Goal: Task Accomplishment & Management: Use online tool/utility

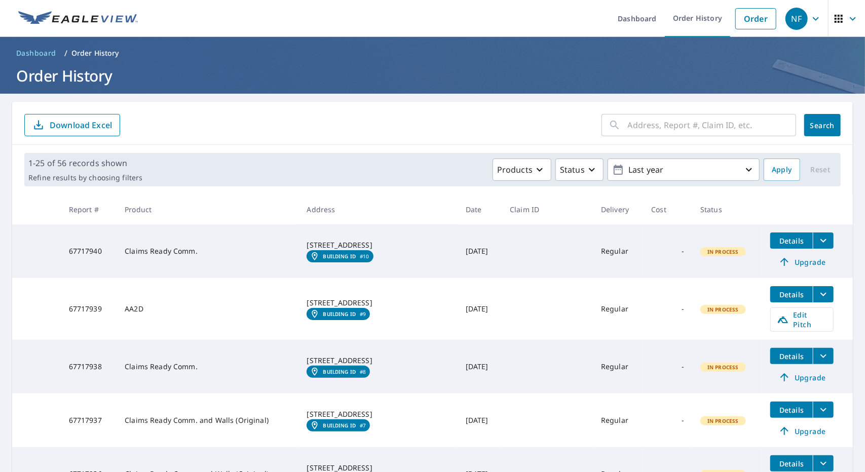
scroll to position [114, 0]
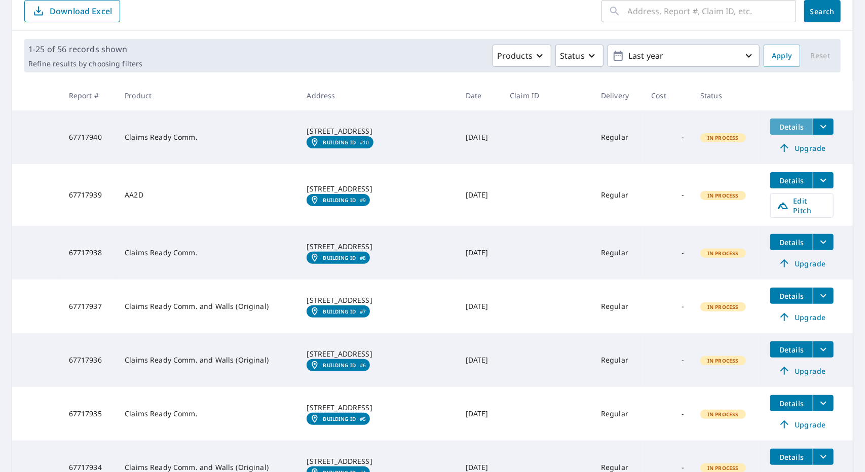
click at [776, 124] on span "Details" at bounding box center [791, 127] width 30 height 10
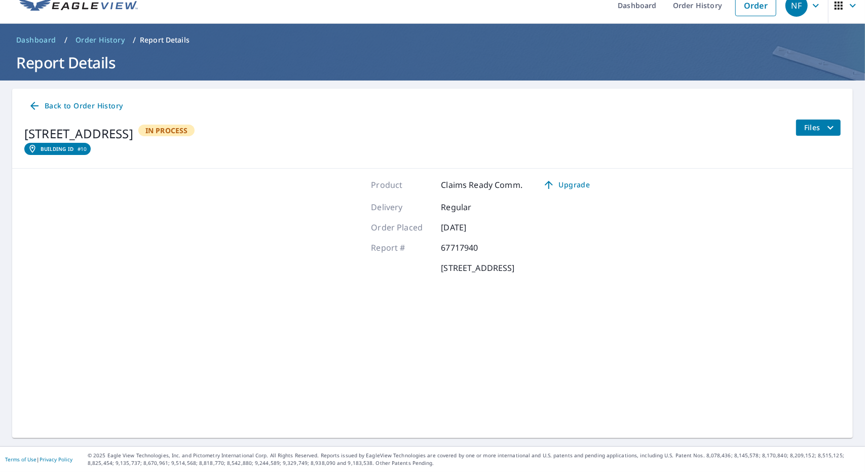
scroll to position [12, 0]
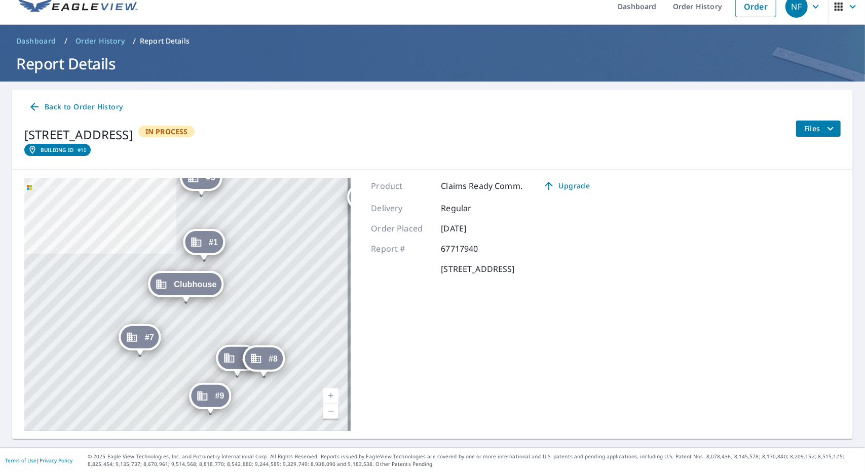
click at [98, 106] on span "Back to Order History" at bounding box center [75, 107] width 94 height 13
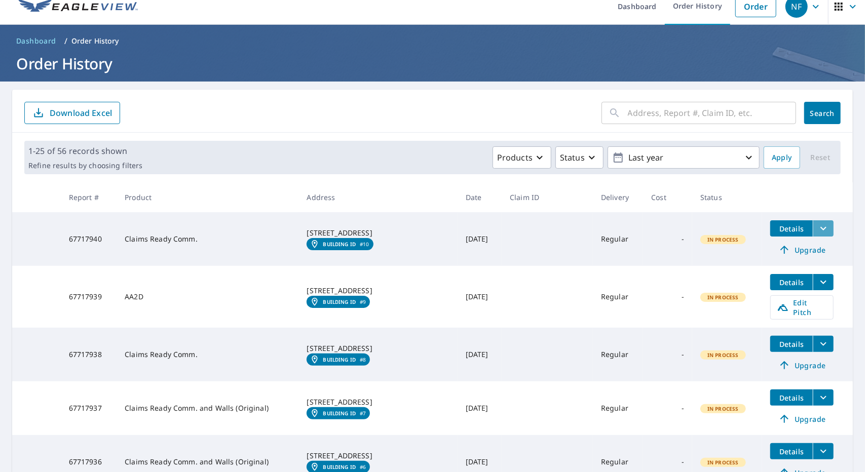
click at [821, 226] on button "filesDropdownBtn-67717940" at bounding box center [823, 228] width 21 height 16
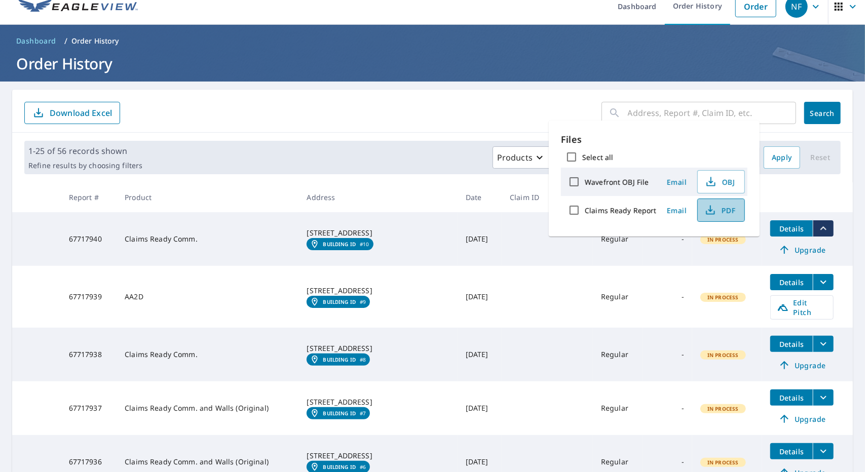
click at [724, 210] on span "PDF" at bounding box center [720, 210] width 32 height 12
click at [198, 95] on div "​ Search Download Excel" at bounding box center [432, 111] width 841 height 43
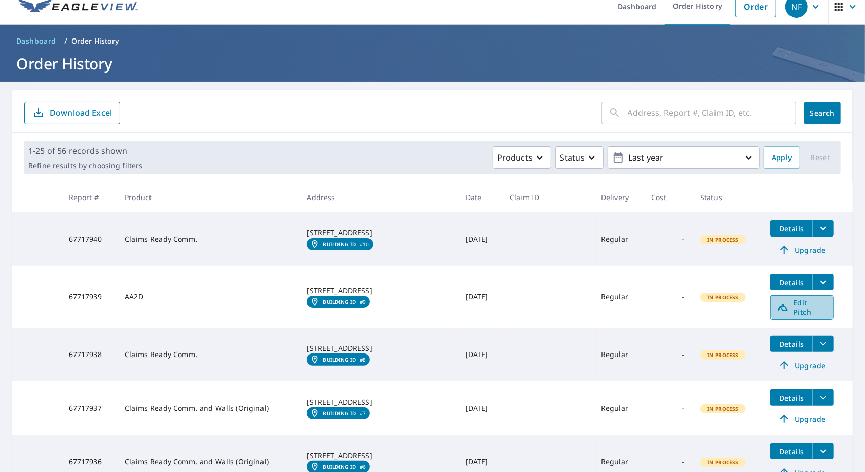
click at [792, 304] on span "Edit Pitch" at bounding box center [802, 307] width 50 height 19
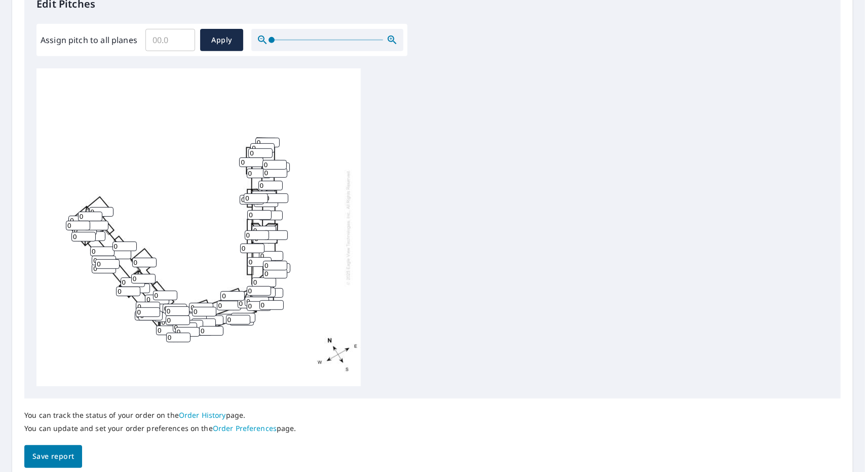
scroll to position [290, 0]
click at [392, 40] on icon "button" at bounding box center [392, 38] width 12 height 12
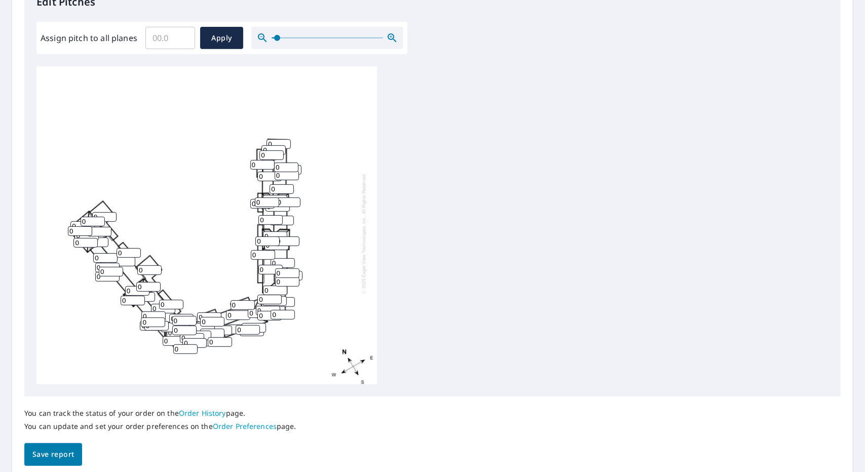
click at [392, 40] on icon "button" at bounding box center [392, 38] width 12 height 12
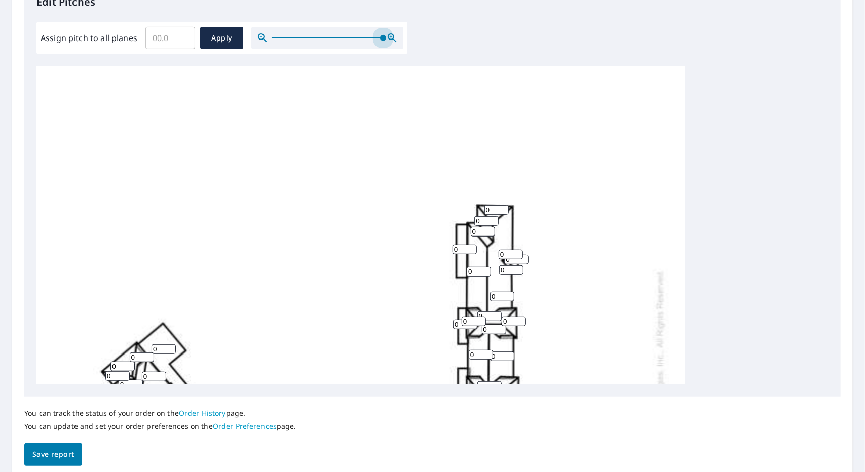
drag, startPoint x: 279, startPoint y: 38, endPoint x: 460, endPoint y: 45, distance: 181.0
click at [460, 45] on div "Edit Pitches Assign pitch to all planes ​ Apply 0 0 0 0 0 0 0 0 0 0 0 0 0 0 0 0…" at bounding box center [432, 189] width 816 height 414
drag, startPoint x: 354, startPoint y: 208, endPoint x: 357, endPoint y: 163, distance: 45.7
click at [357, 163] on div "0 0 0 0 0 0 0 0 0 0 0 0 0 0 0 0 0 0 0 0 0 0 0 0 0 0 0 0 0 0 0 0 0 0 0 0 0 0 0 0…" at bounding box center [360, 384] width 648 height 636
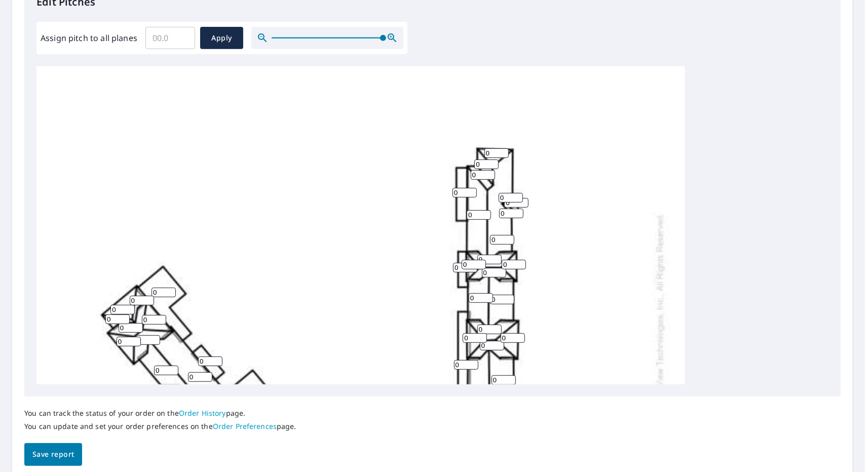
scroll to position [59, 0]
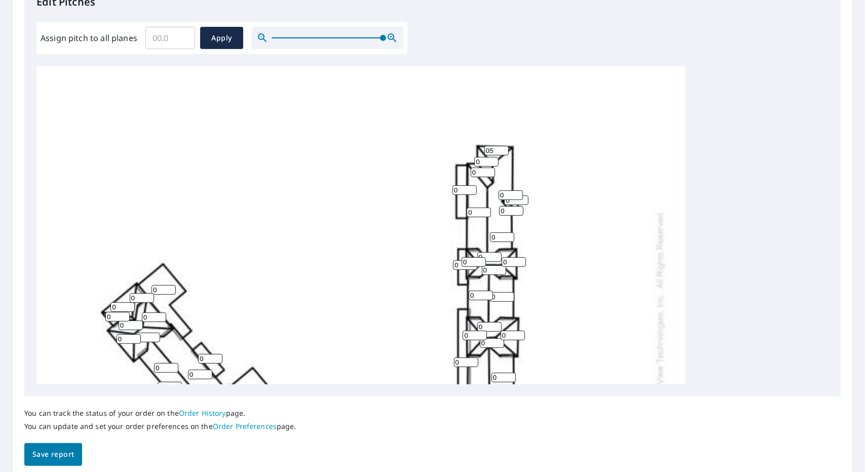
click at [499, 149] on input "05" at bounding box center [496, 151] width 24 height 10
type input "0"
type input "5"
click at [483, 163] on input "0" at bounding box center [486, 162] width 24 height 10
type input "05"
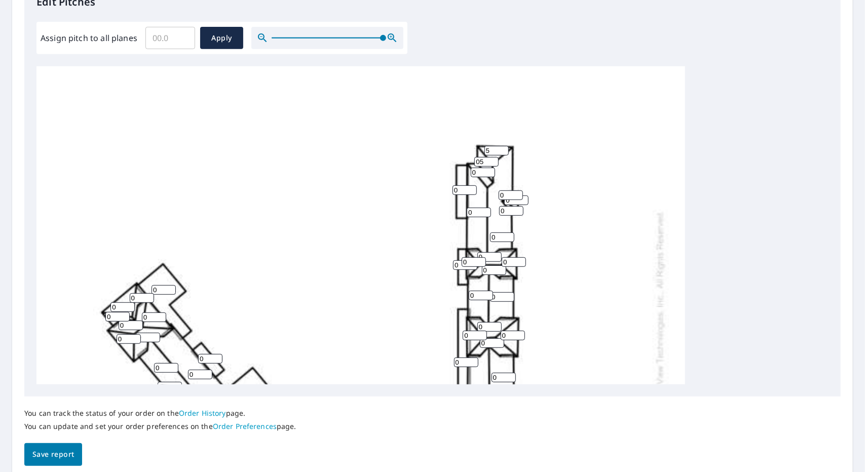
click at [482, 170] on input "0" at bounding box center [483, 173] width 24 height 10
type input "0"
type input "5"
click at [487, 164] on input "05" at bounding box center [486, 162] width 24 height 10
type input "0"
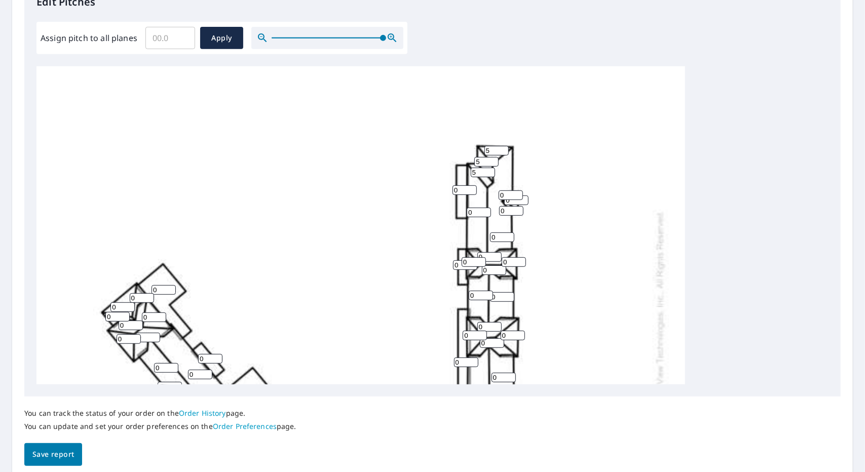
type input "5"
click at [509, 190] on input "0" at bounding box center [511, 195] width 24 height 10
type input "5"
click at [515, 202] on input "0" at bounding box center [516, 201] width 24 height 10
type input "5"
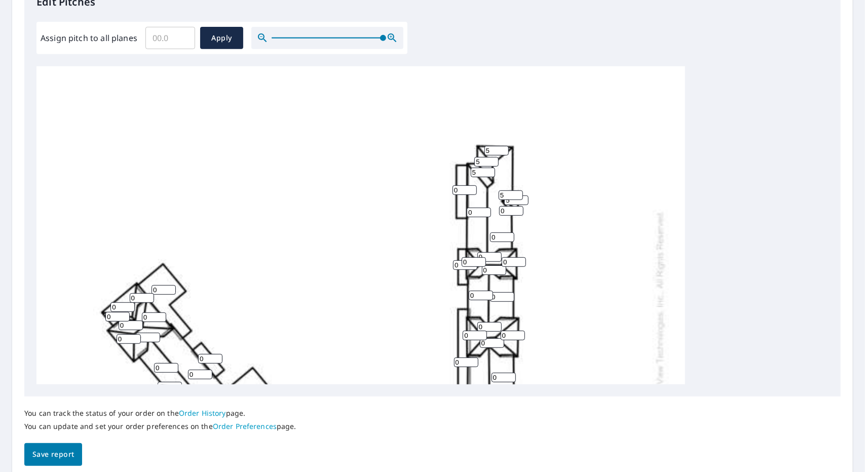
click at [508, 209] on input "0" at bounding box center [511, 211] width 24 height 10
type input "5"
click at [480, 210] on input "0" at bounding box center [479, 213] width 24 height 10
type input "5"
click at [106, 165] on div "0 0 0 0 0 0 0 0 0 5 0 0 0 0 0 0 0 0 0 0 0 0 0 0 0 0 0 0 0 0 0 0 0 0 0 0 0 0 0 0…" at bounding box center [360, 325] width 648 height 636
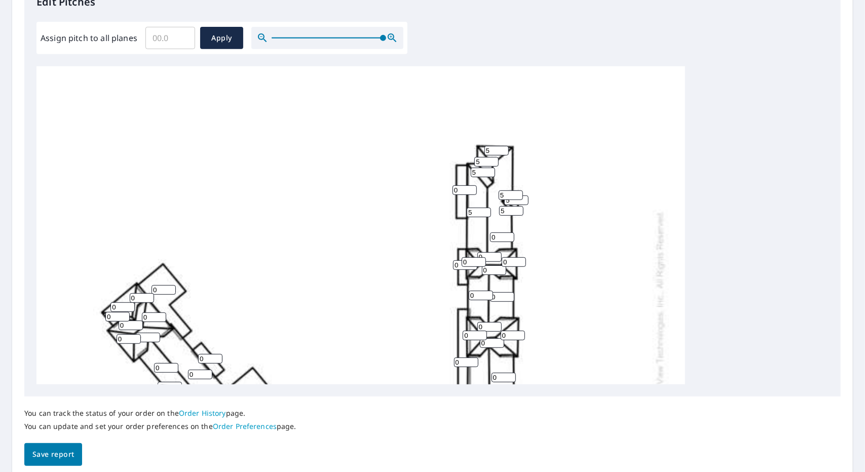
click at [464, 193] on input "0" at bounding box center [464, 190] width 24 height 10
type input "1"
click at [502, 235] on input "0" at bounding box center [502, 238] width 24 height 10
type input "5"
click at [512, 262] on input "0" at bounding box center [514, 262] width 24 height 10
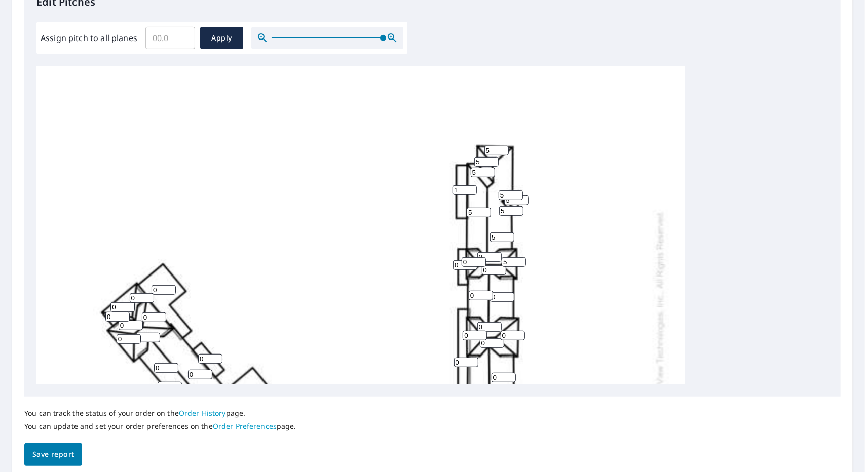
type input "5"
click at [491, 254] on input "0" at bounding box center [489, 257] width 24 height 10
type input "5"
click at [488, 268] on input "0" at bounding box center [494, 270] width 24 height 10
type input "5"
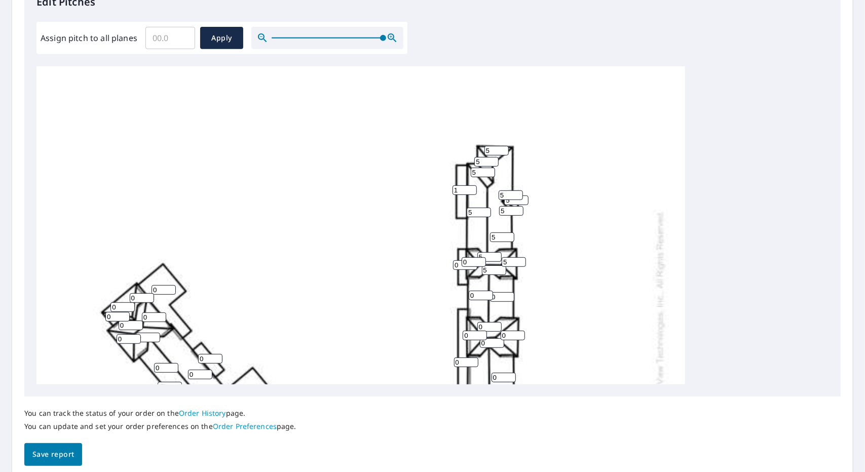
click at [466, 266] on input "0" at bounding box center [465, 265] width 24 height 10
type input "1"
click at [469, 261] on input "0" at bounding box center [474, 262] width 24 height 10
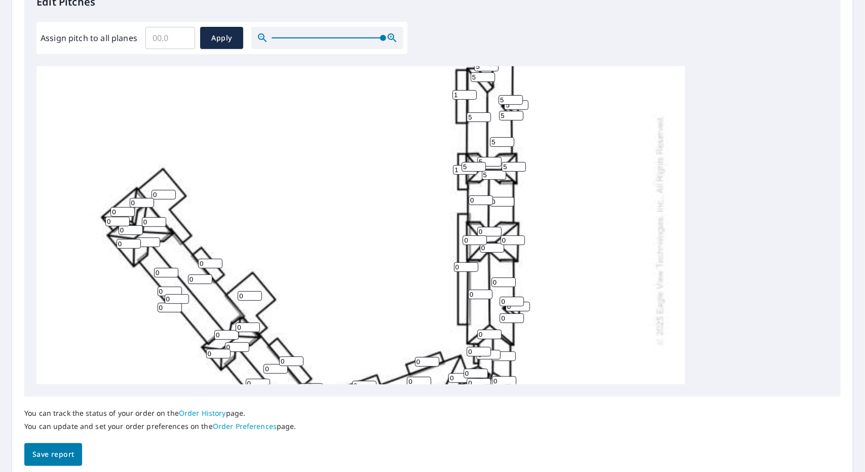
scroll to position [158, 0]
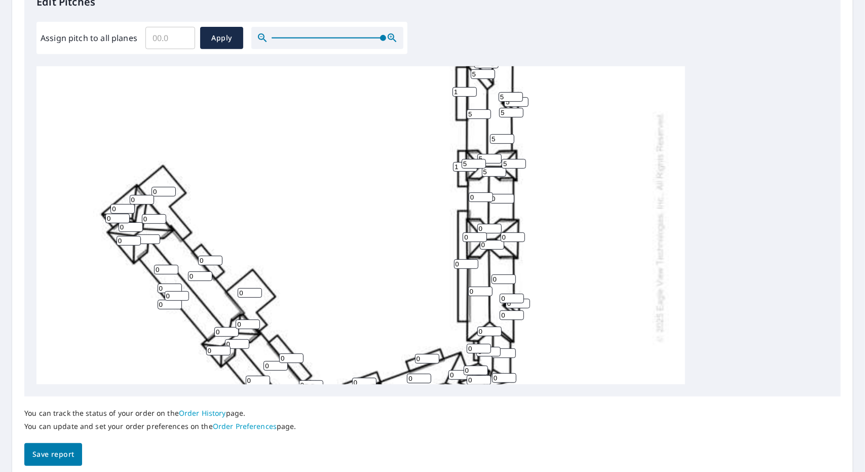
type input "5"
click at [553, 295] on div "0 0 5 0 0 0 0 0 0 5 0 0 0 0 0 0 0 0 1 0 0 0 0 0 0 0 0 5 0 0 0 0 0 0 0 0 0 0 0 5…" at bounding box center [360, 227] width 648 height 636
click at [498, 198] on input "0" at bounding box center [502, 199] width 24 height 10
type input "5"
click at [481, 193] on input "0" at bounding box center [481, 198] width 24 height 10
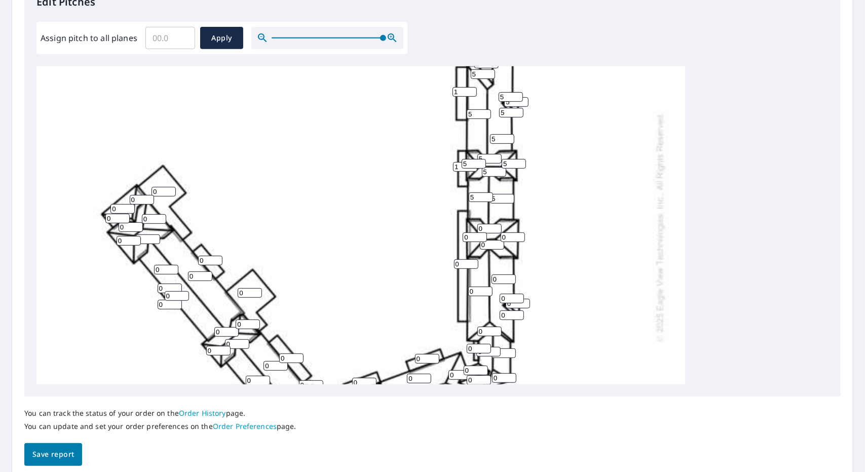
type input "5"
click at [486, 224] on input "0" at bounding box center [489, 229] width 24 height 10
type input "5"
click at [469, 235] on input "0" at bounding box center [475, 238] width 24 height 10
type input "5"
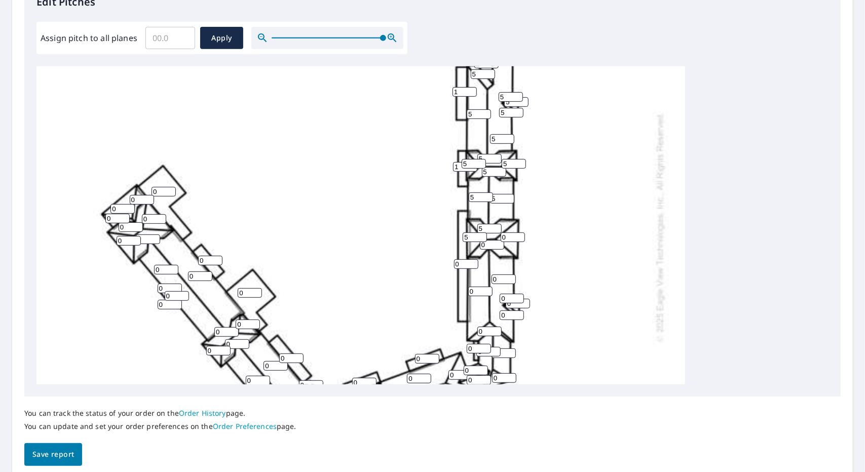
click at [508, 236] on input "0" at bounding box center [513, 238] width 24 height 10
type input "5"
click at [488, 242] on input "0" at bounding box center [492, 245] width 24 height 10
type input "5"
click at [466, 264] on input "0" at bounding box center [466, 264] width 24 height 10
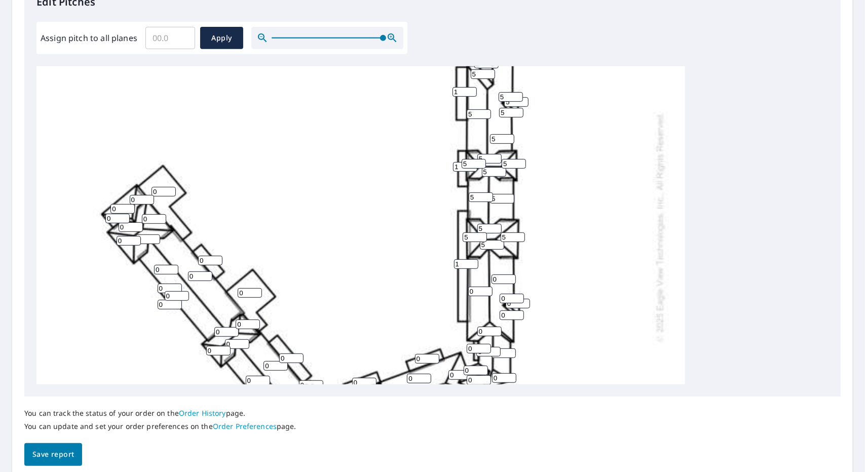
type input "1"
click at [482, 289] on input "0" at bounding box center [480, 292] width 24 height 10
type input "5"
click at [501, 281] on input "0" at bounding box center [503, 280] width 24 height 10
type input "5"
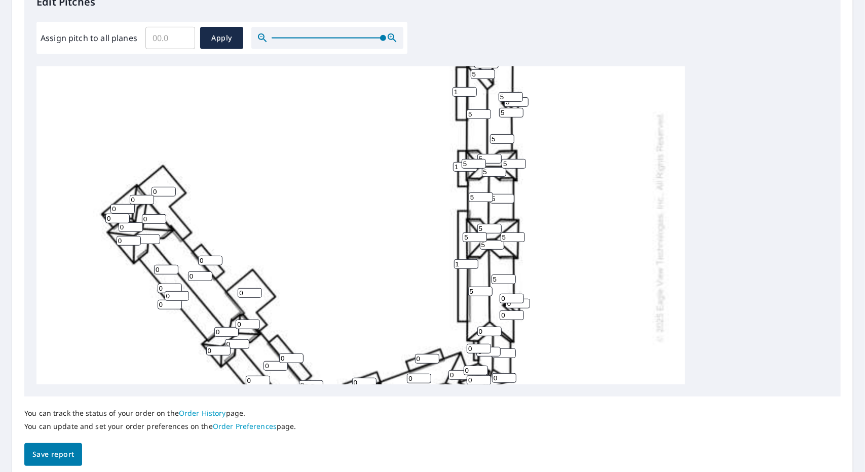
click at [508, 298] on input "0" at bounding box center [512, 299] width 24 height 10
type input "5"
click at [516, 304] on input "0" at bounding box center [518, 304] width 24 height 10
type input "5"
click at [512, 315] on input "0" at bounding box center [512, 316] width 24 height 10
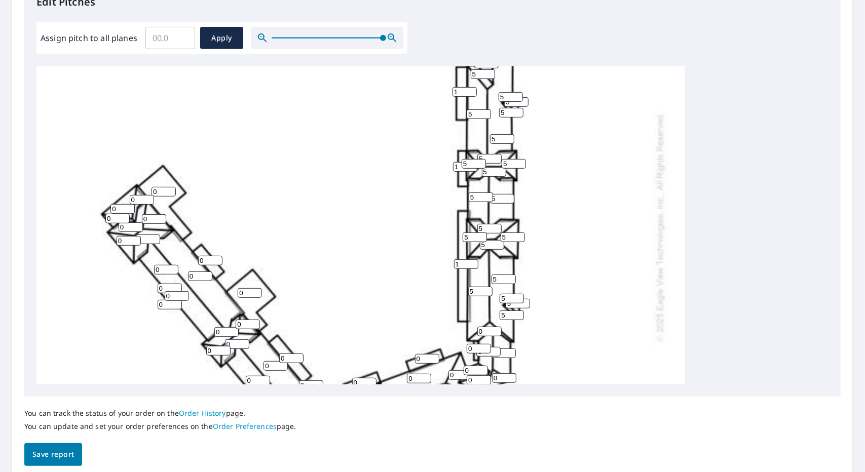
type input "5"
click at [561, 281] on div "0 0 5 0 0 5 0 0 5 5 0 0 1 5 5 0 0 0 1 0 0 5 0 0 0 0 5 5 0 0 0 0 0 0 5 0 0 0 0 5…" at bounding box center [360, 227] width 648 height 636
click at [720, 311] on div "0 0 5 0 0 5 0 0 5 5 0 0 1 5 5 0 0 0 1 0 0 5 0 0 0 0 5 5 0 0 0 0 0 0 5 0 0 0 0 5…" at bounding box center [432, 225] width 792 height 318
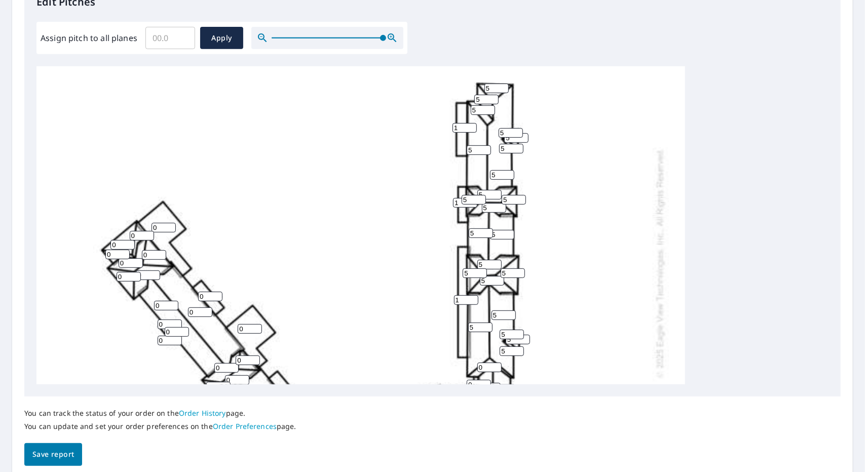
scroll to position [0, 0]
